Goal: Find specific page/section: Find specific page/section

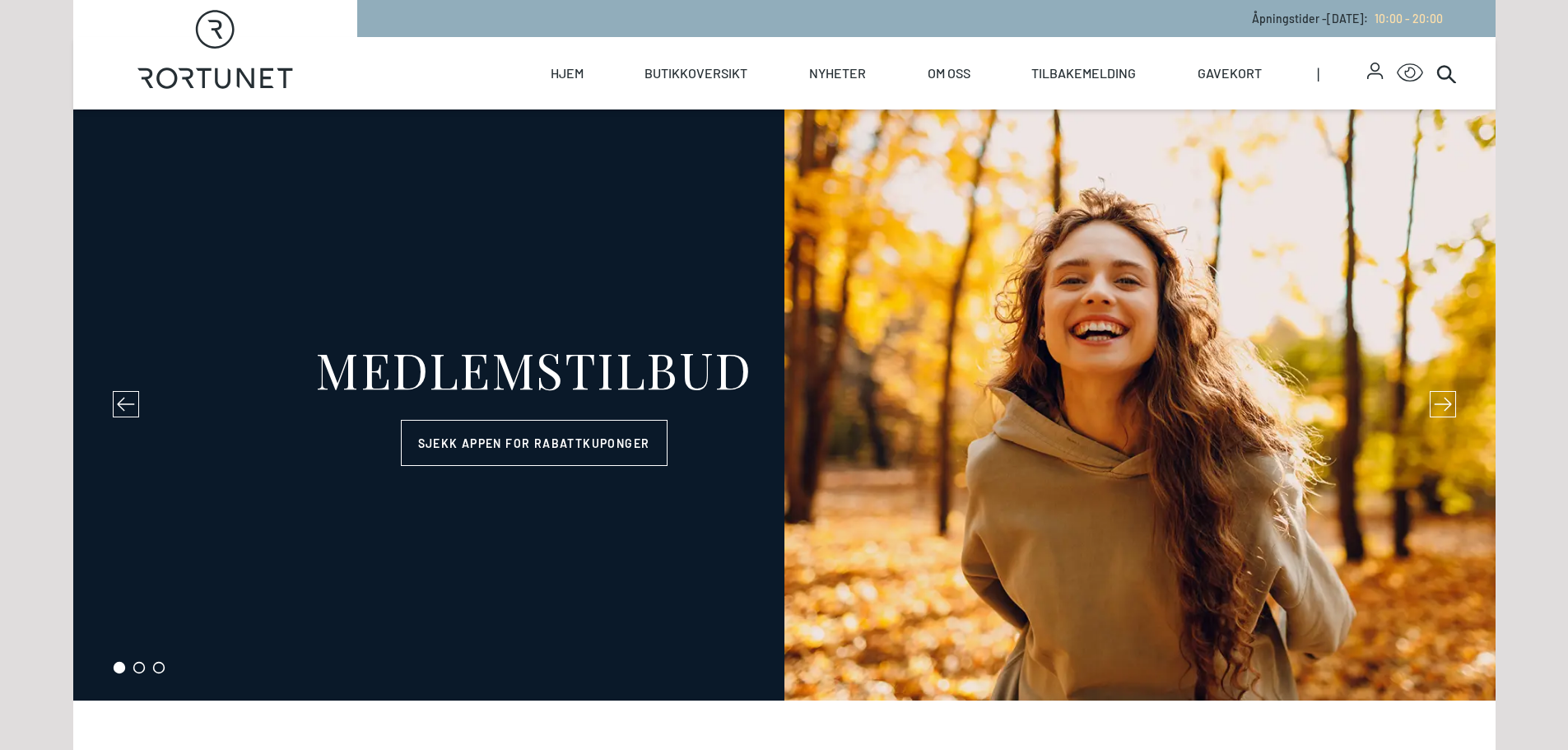
select select "NO"
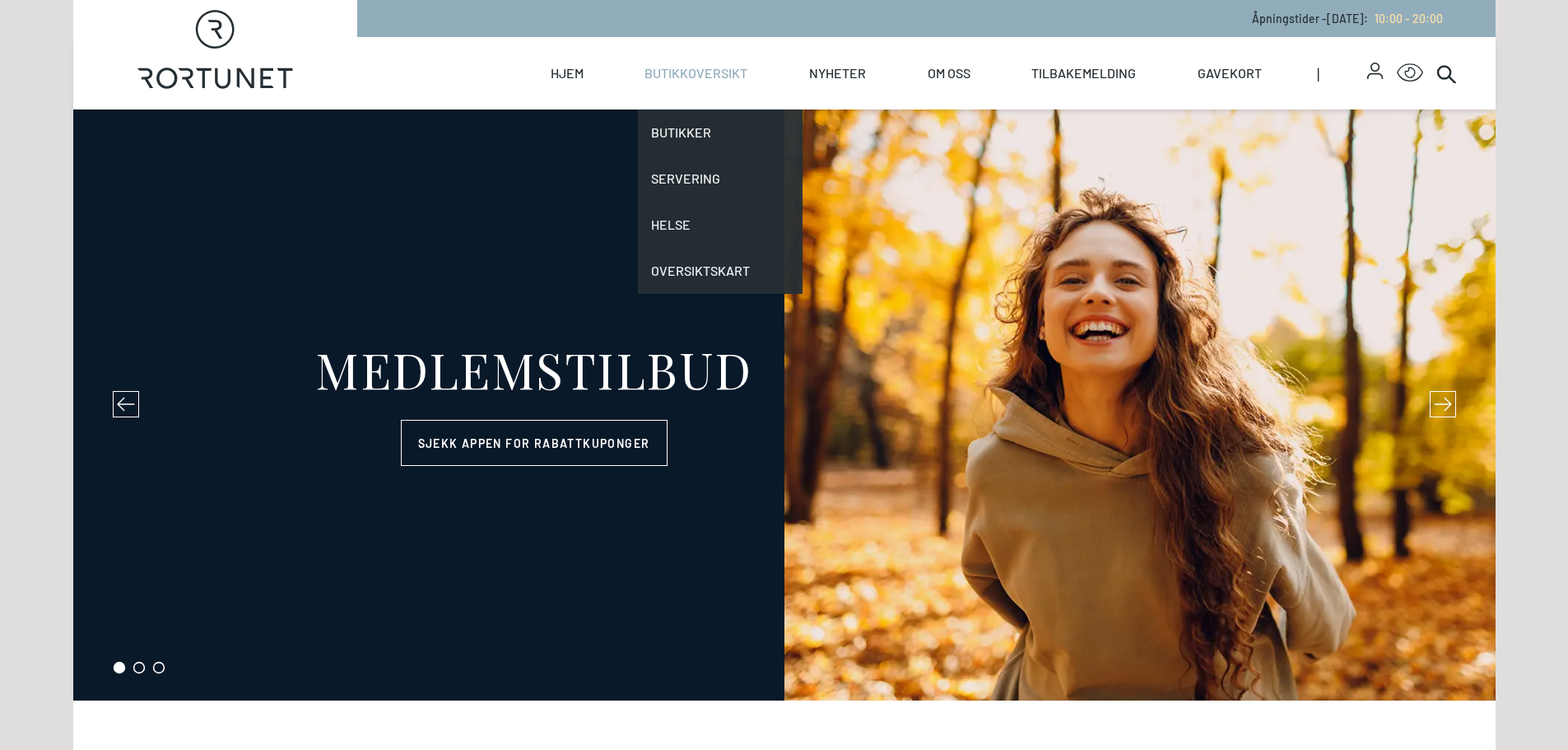
click at [672, 73] on link "Butikkoversikt" at bounding box center [695, 74] width 103 height 73
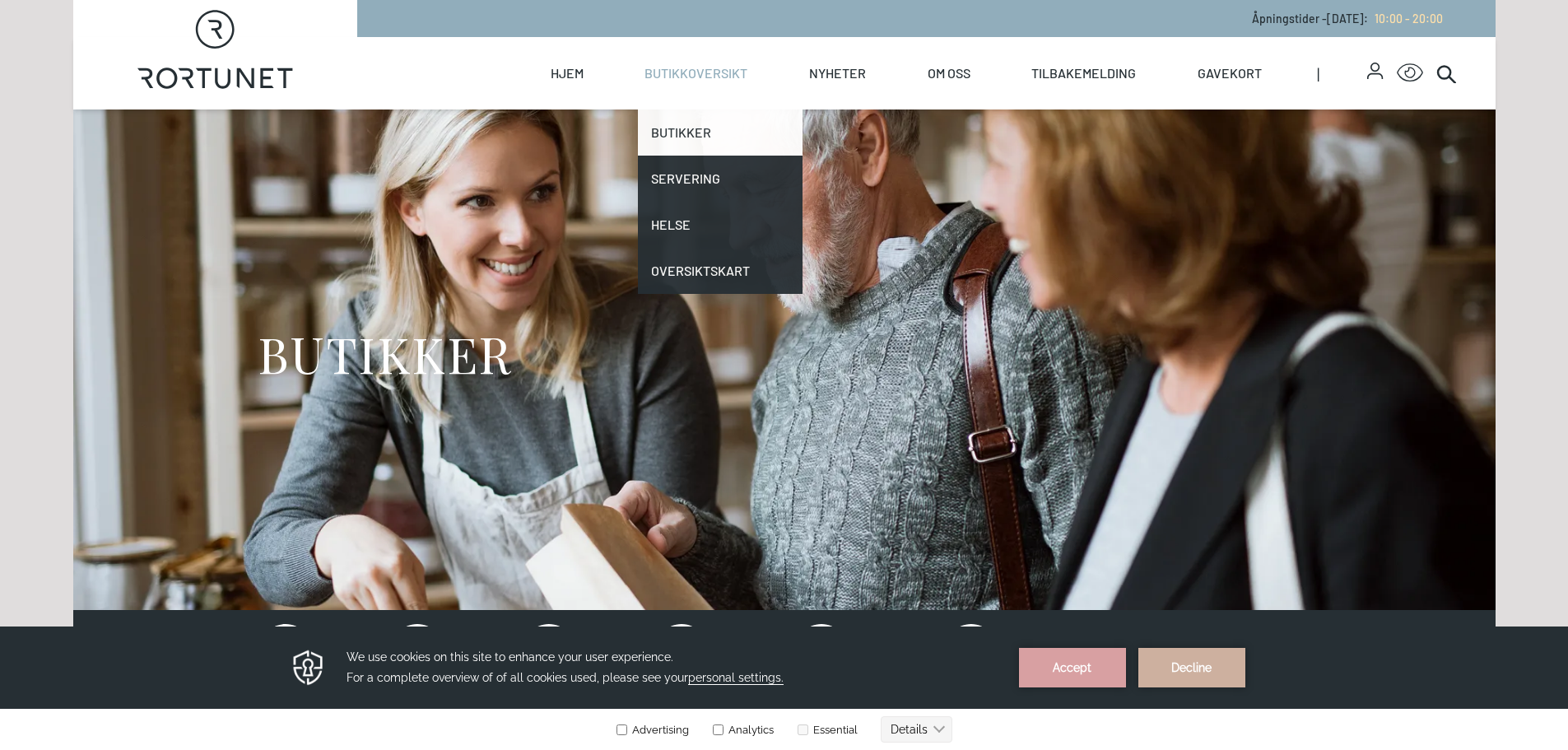
click at [681, 134] on link "Butikker" at bounding box center [719, 133] width 164 height 46
click at [672, 141] on link "Butikker" at bounding box center [719, 133] width 164 height 46
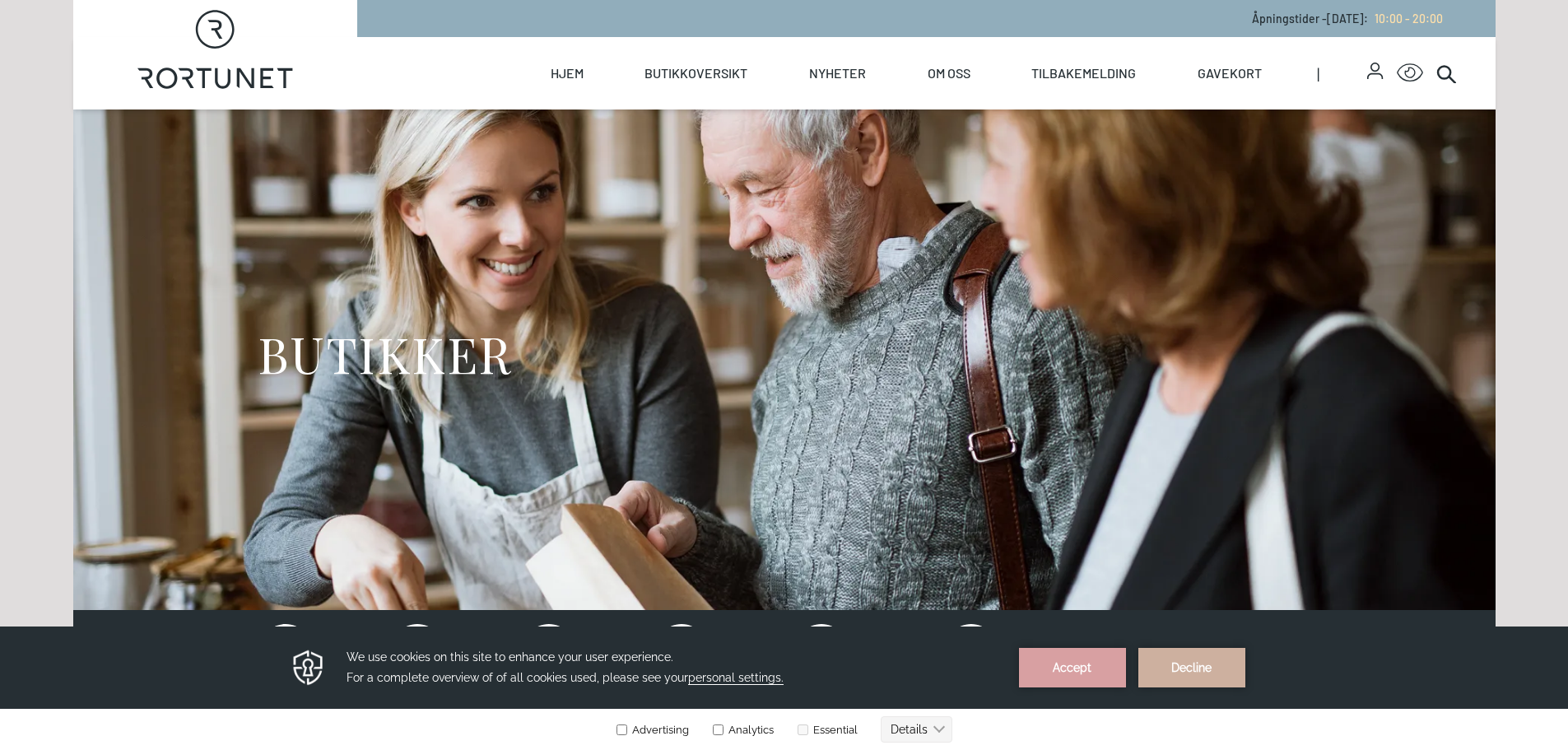
scroll to position [656, 0]
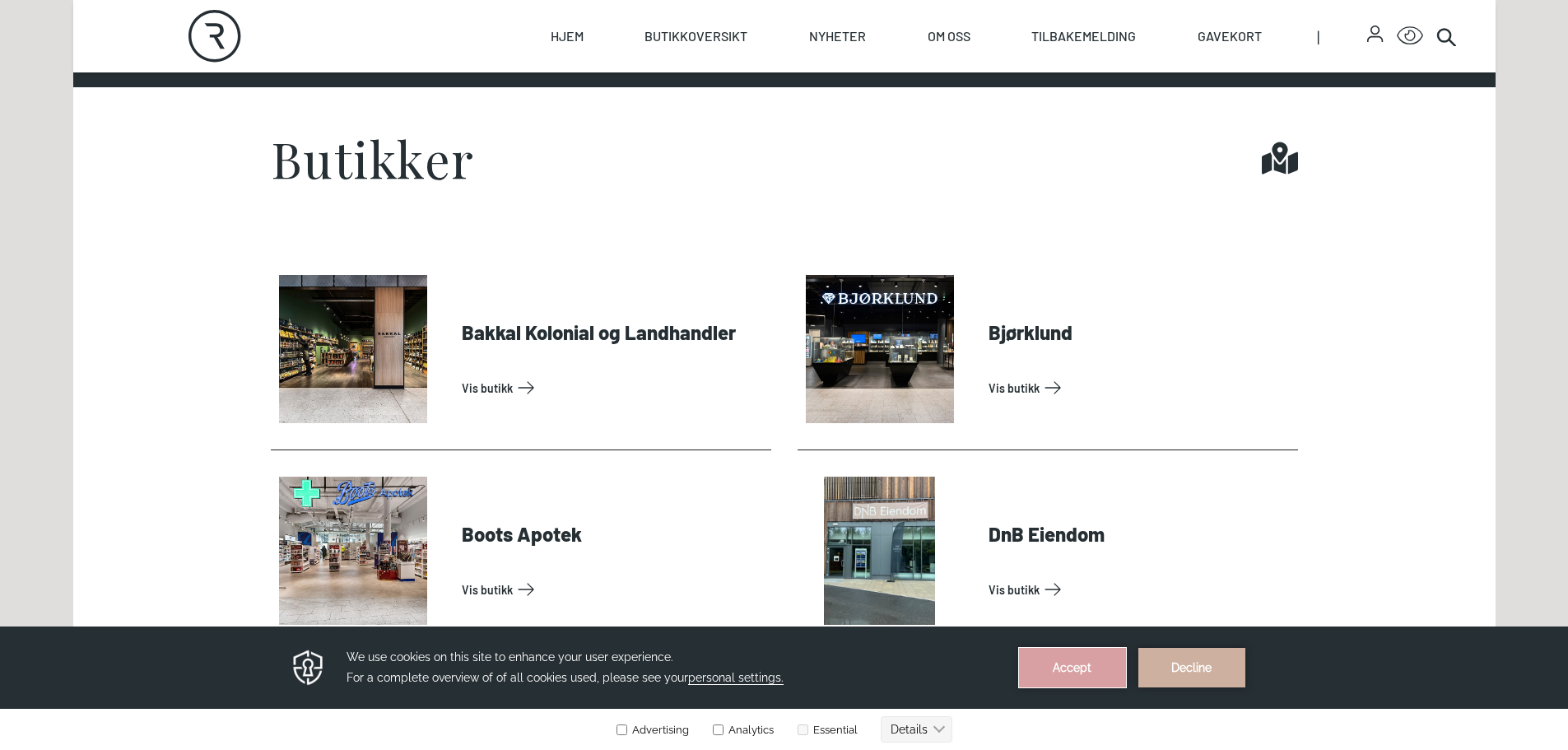
click at [1056, 665] on button "Accept" at bounding box center [1072, 667] width 107 height 40
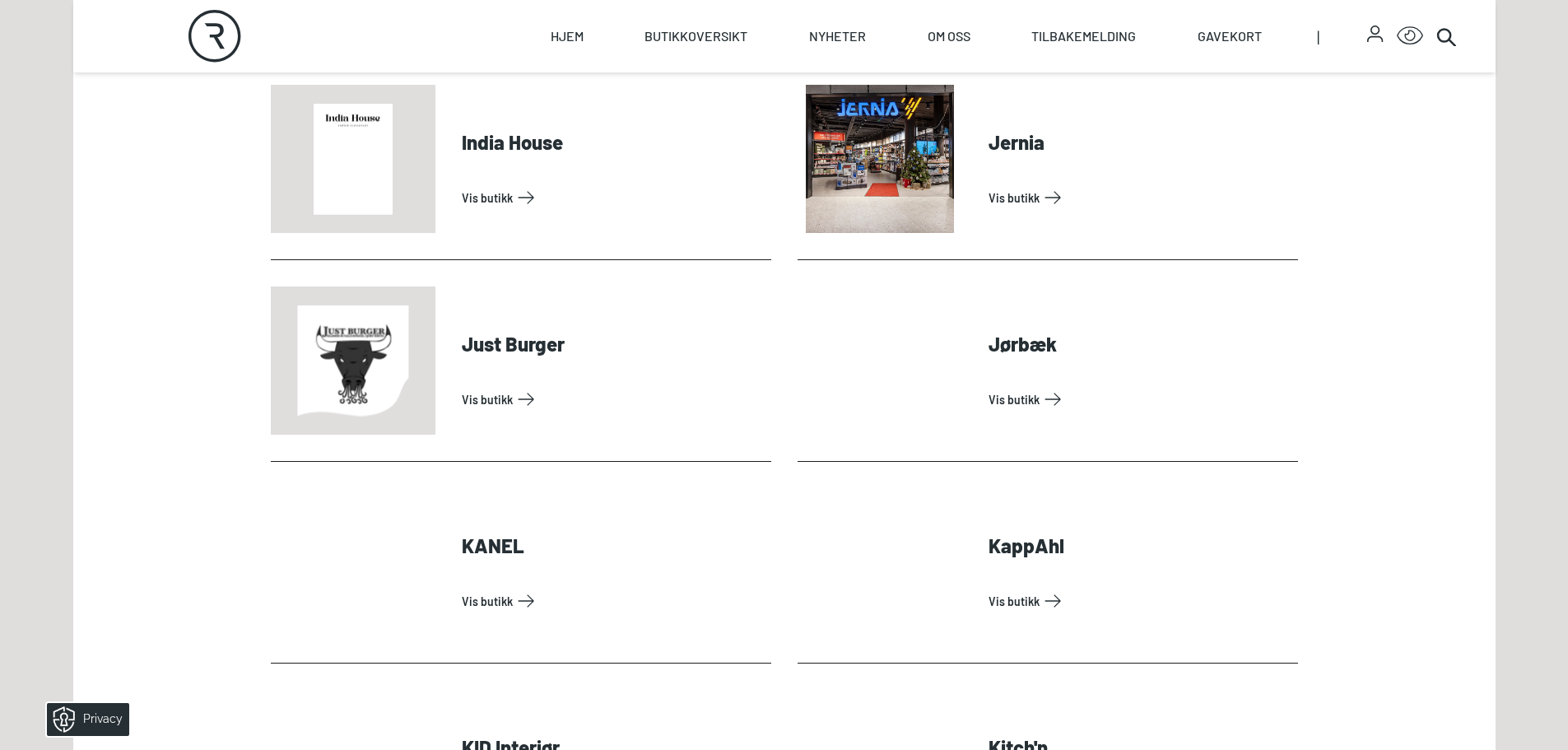
scroll to position [1885, 0]
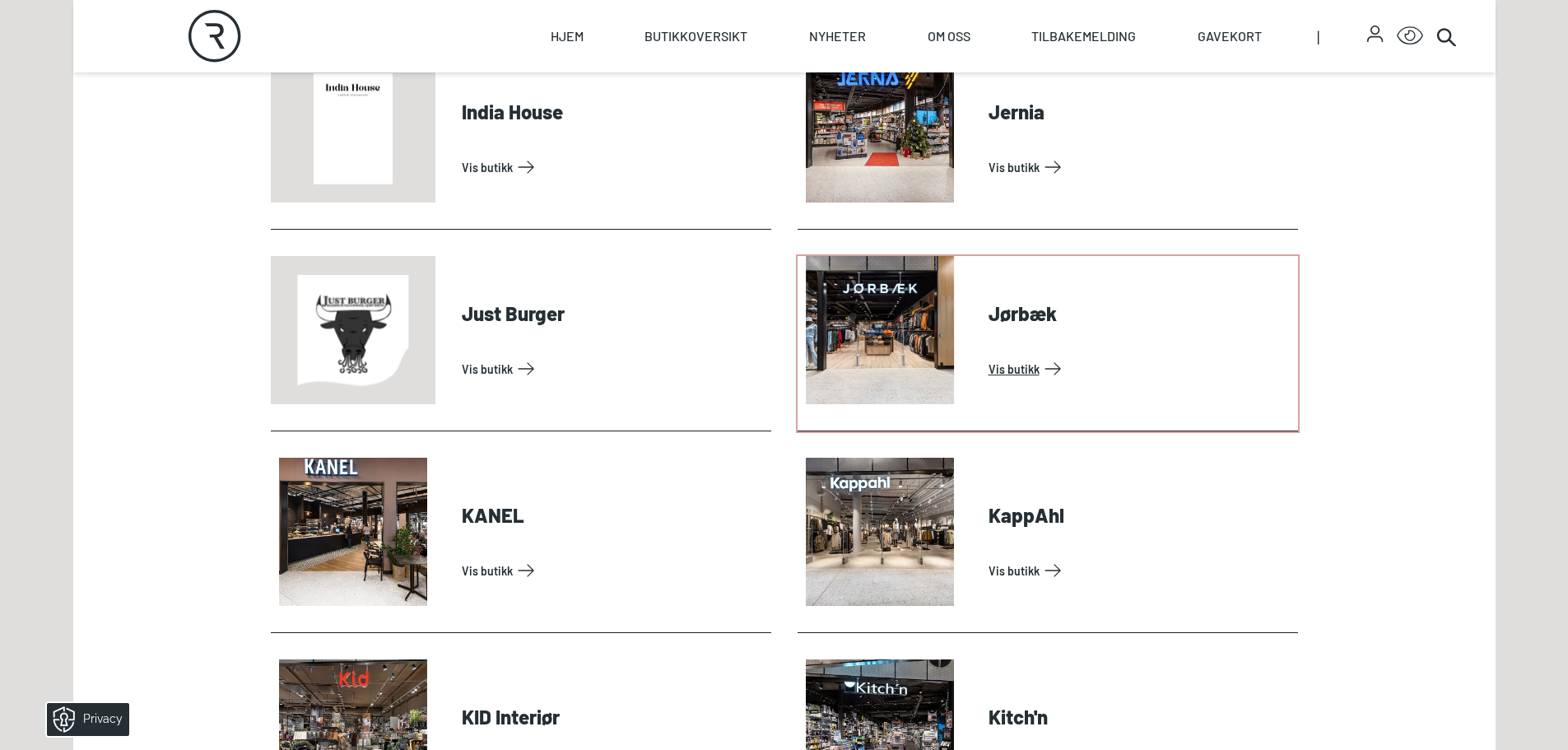
click at [1009, 368] on link "Vis butikk" at bounding box center [1140, 369] width 303 height 26
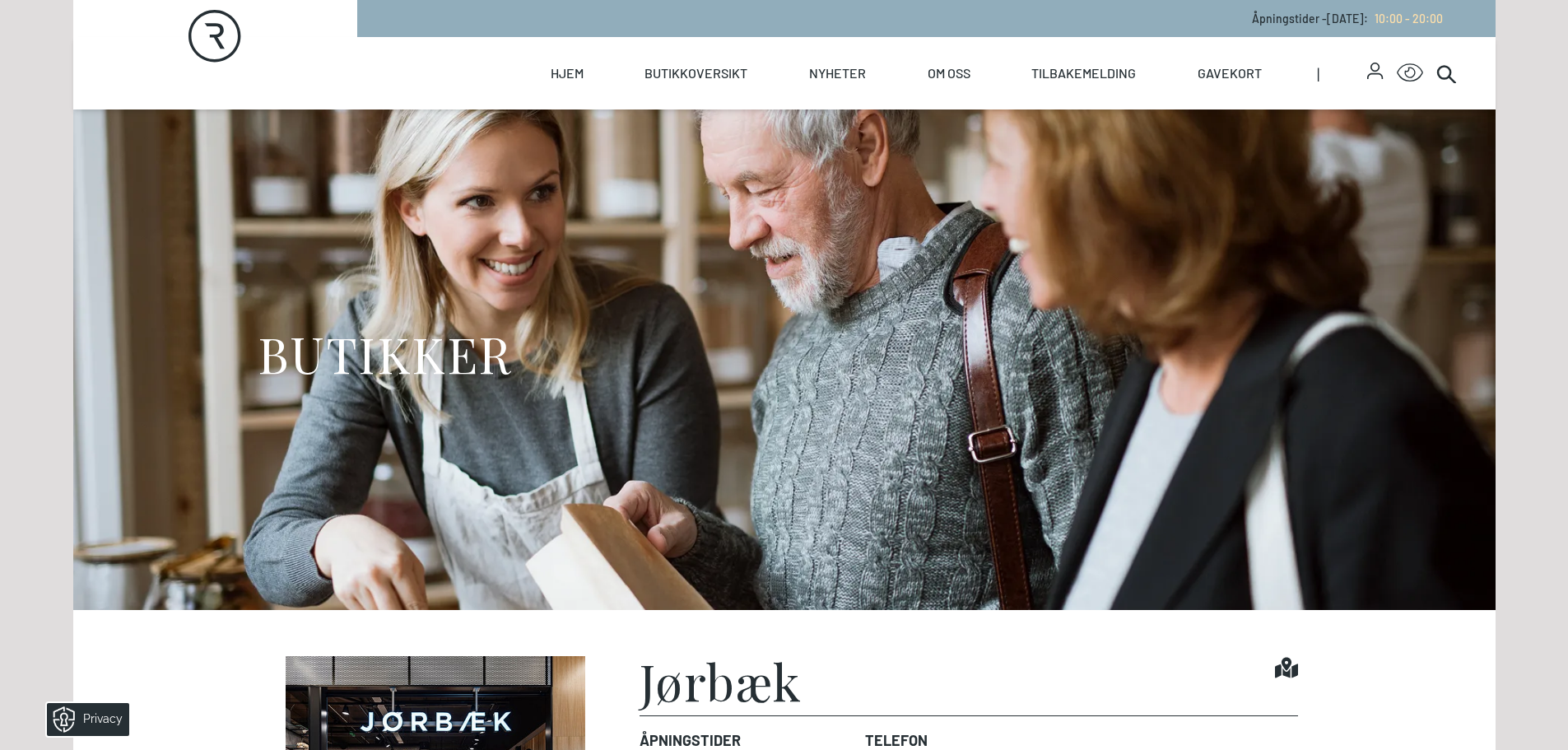
scroll to position [656, 0]
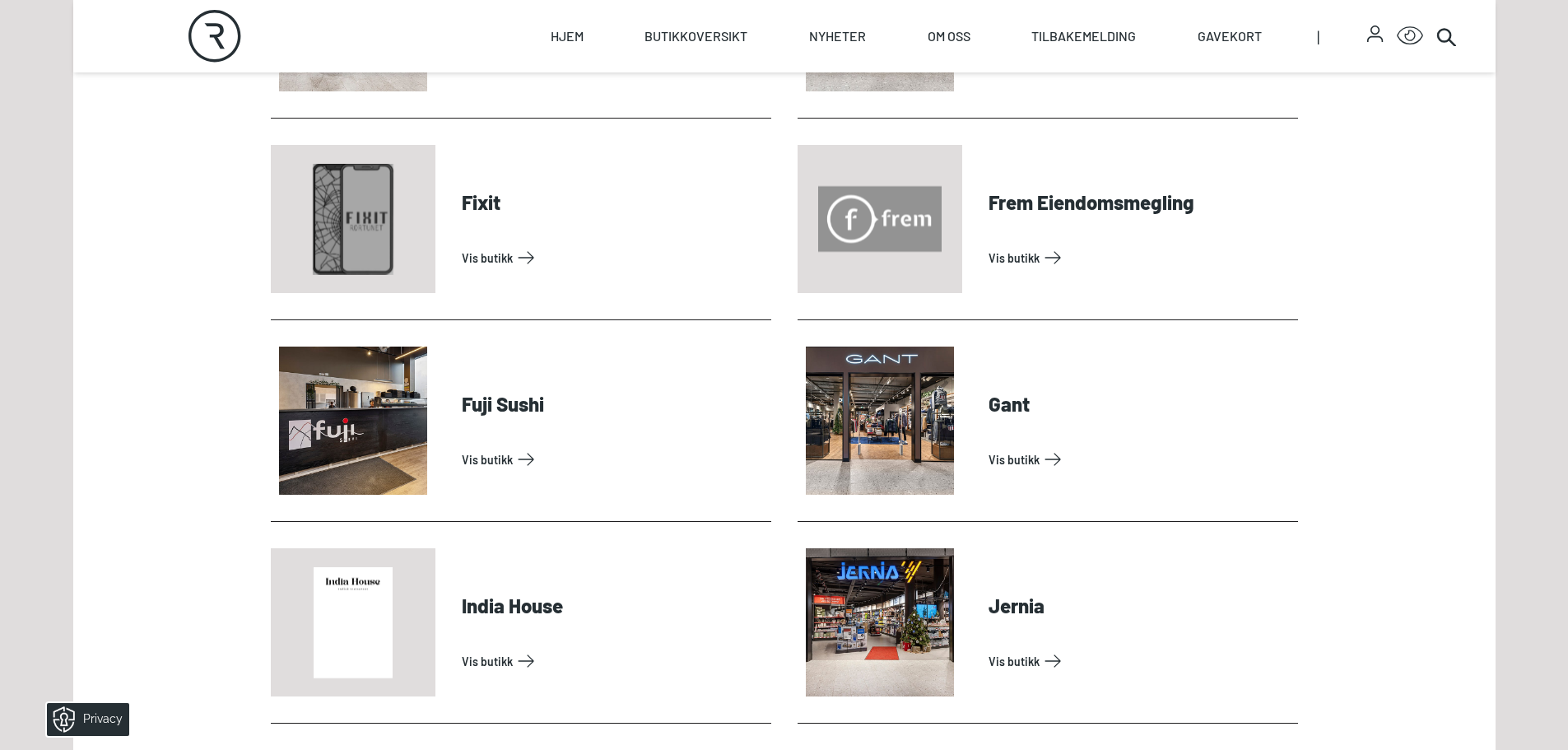
scroll to position [1435, 0]
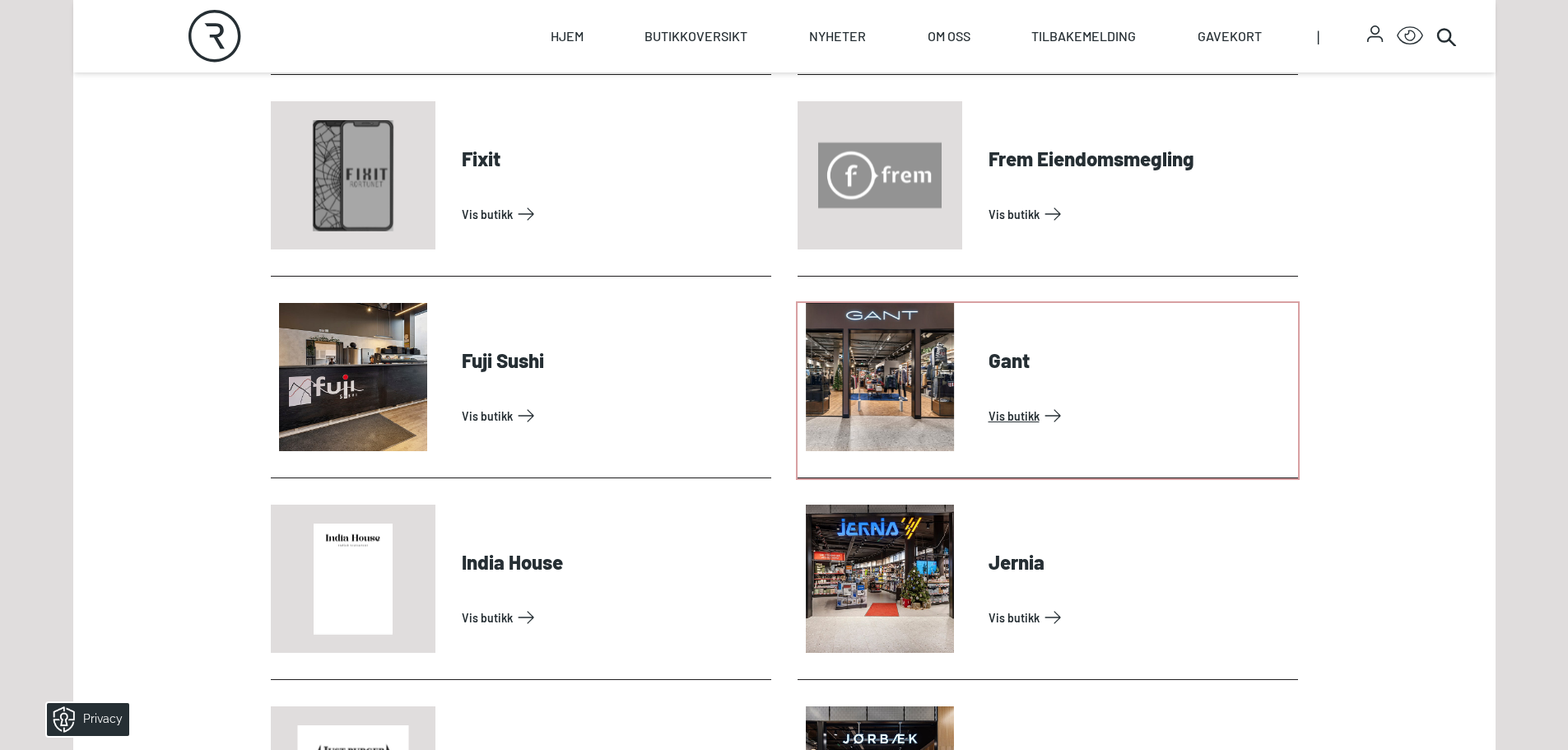
click at [1011, 416] on link "Vis butikk" at bounding box center [1140, 415] width 303 height 26
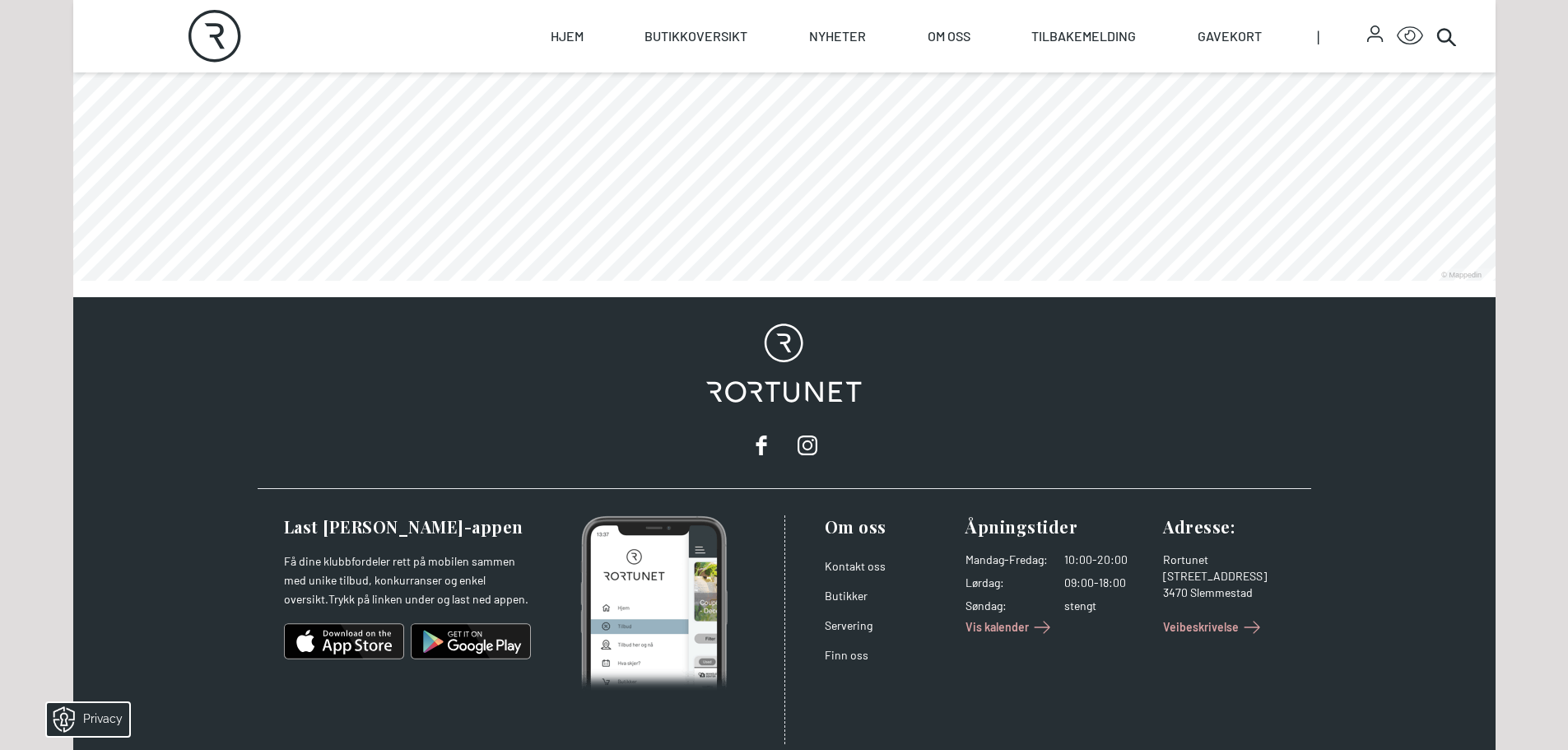
scroll to position [656, 0]
